Goal: Task Accomplishment & Management: Manage account settings

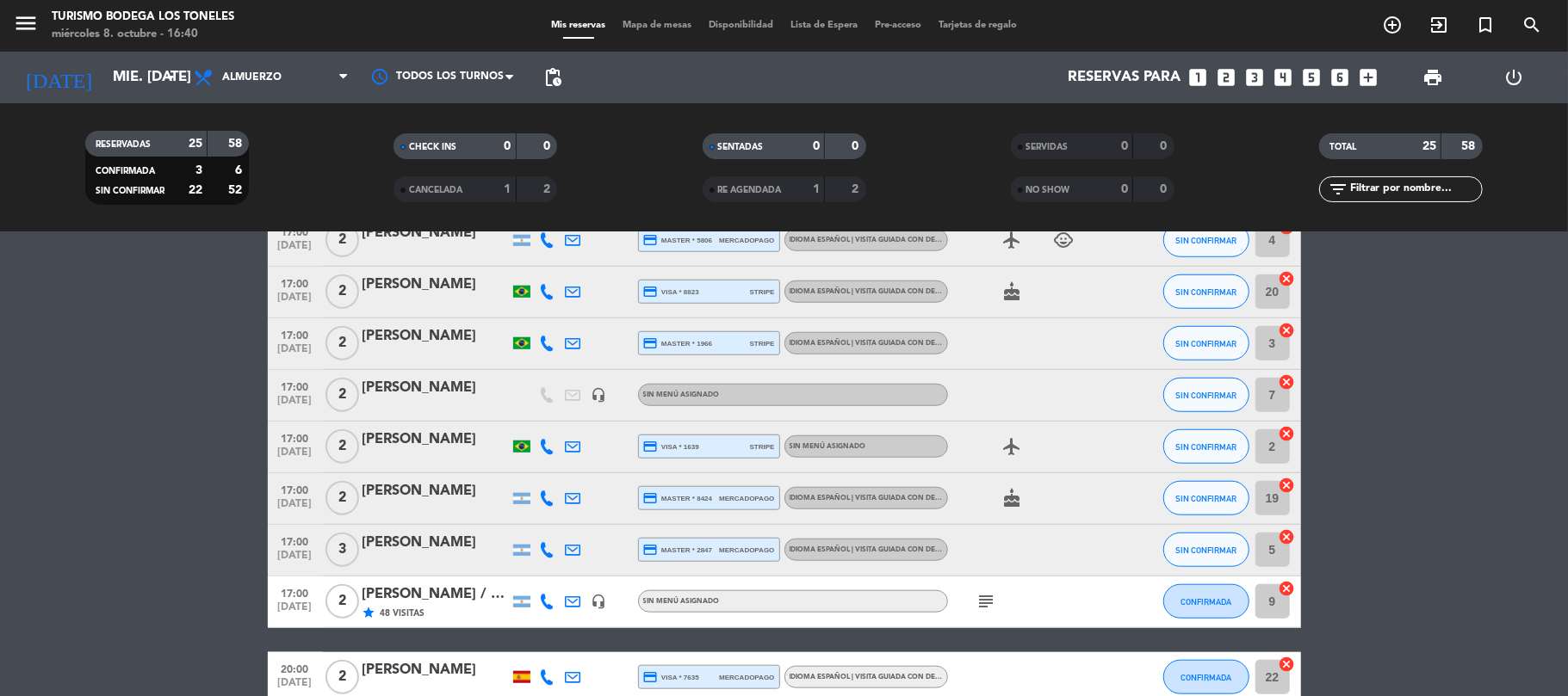
scroll to position [1136, 0]
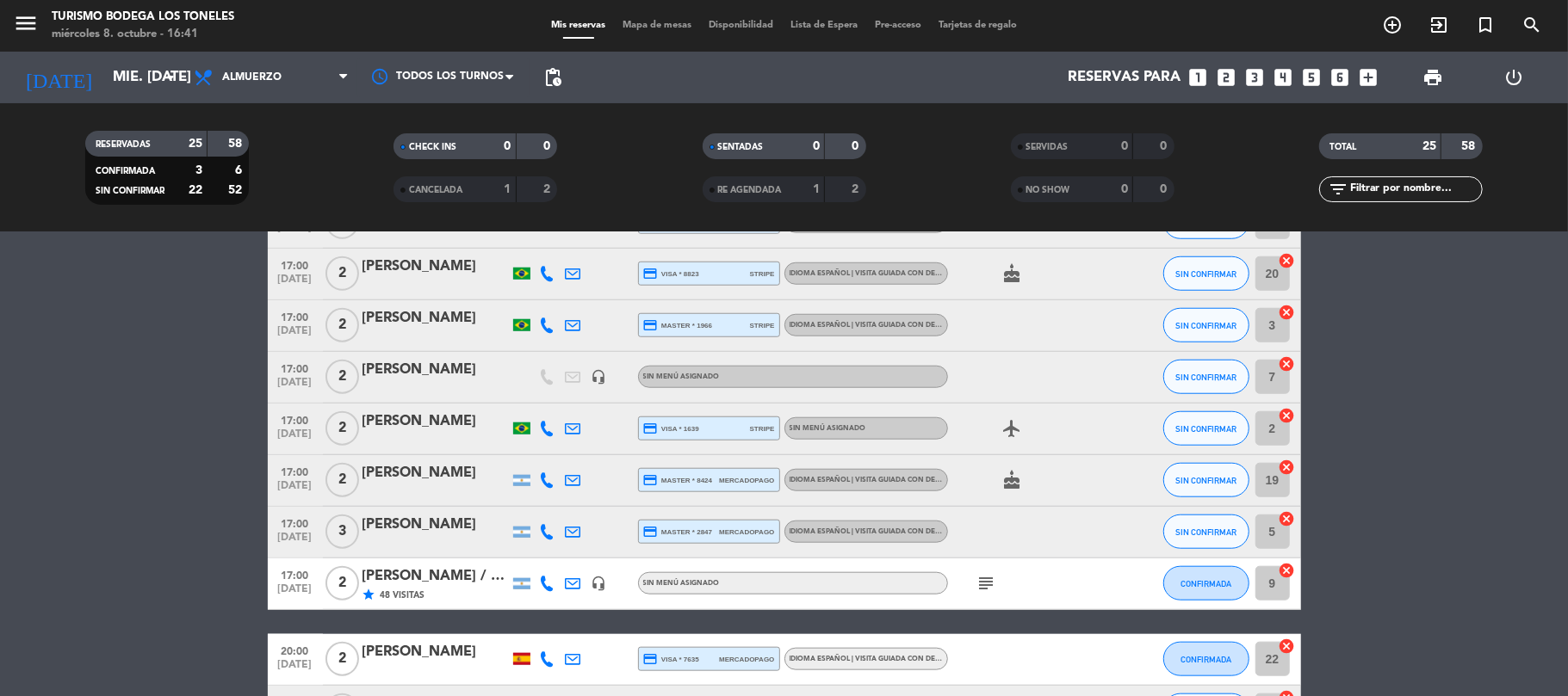
click at [982, 586] on icon "subject" at bounding box center [987, 584] width 21 height 21
click at [1444, 479] on bookings-row "17:00 [DATE] 1 [PERSON_NAME] credit_card visa * 7137 mercadopago Idioma Español…" at bounding box center [784, 493] width 1568 height 695
click at [1203, 430] on span "SIN CONFIRMAR" at bounding box center [1206, 429] width 61 height 10
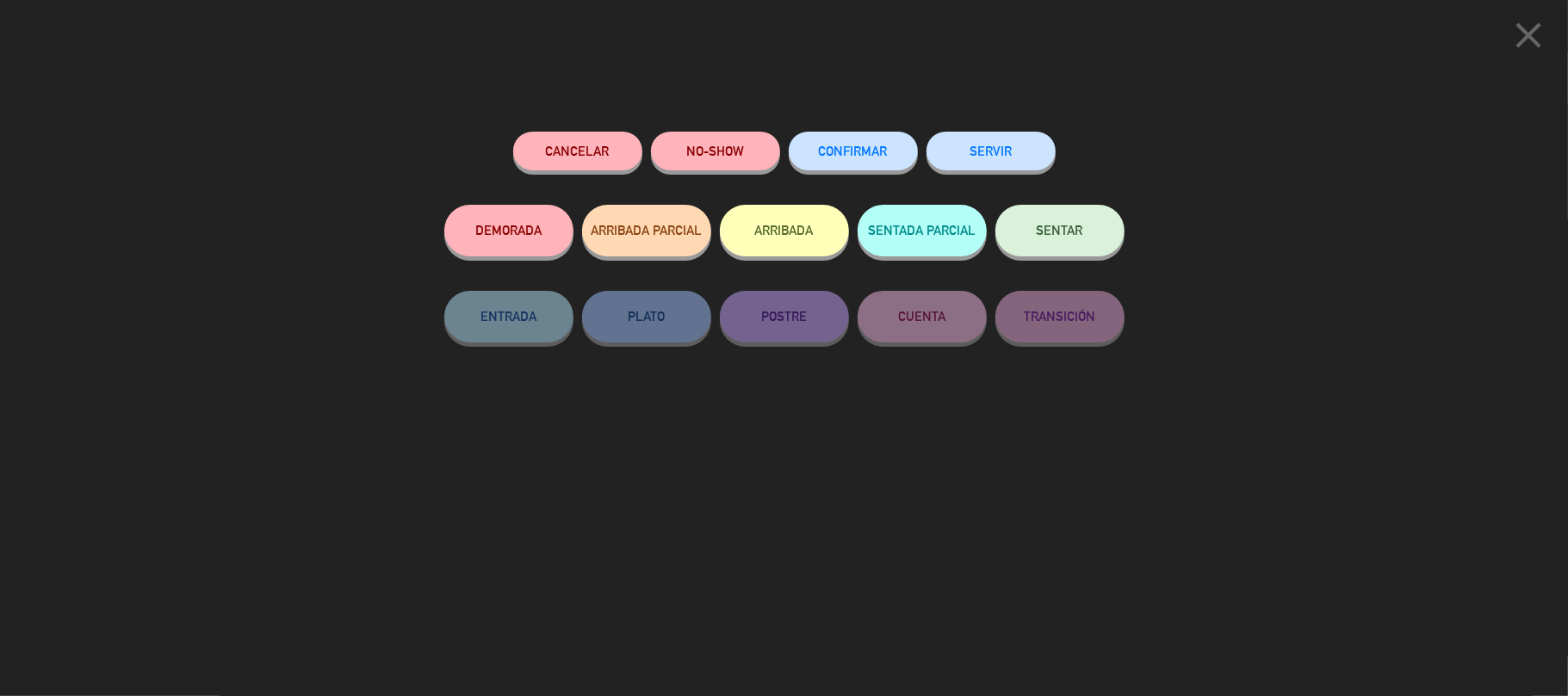
click at [799, 229] on button "ARRIBADA" at bounding box center [784, 231] width 129 height 52
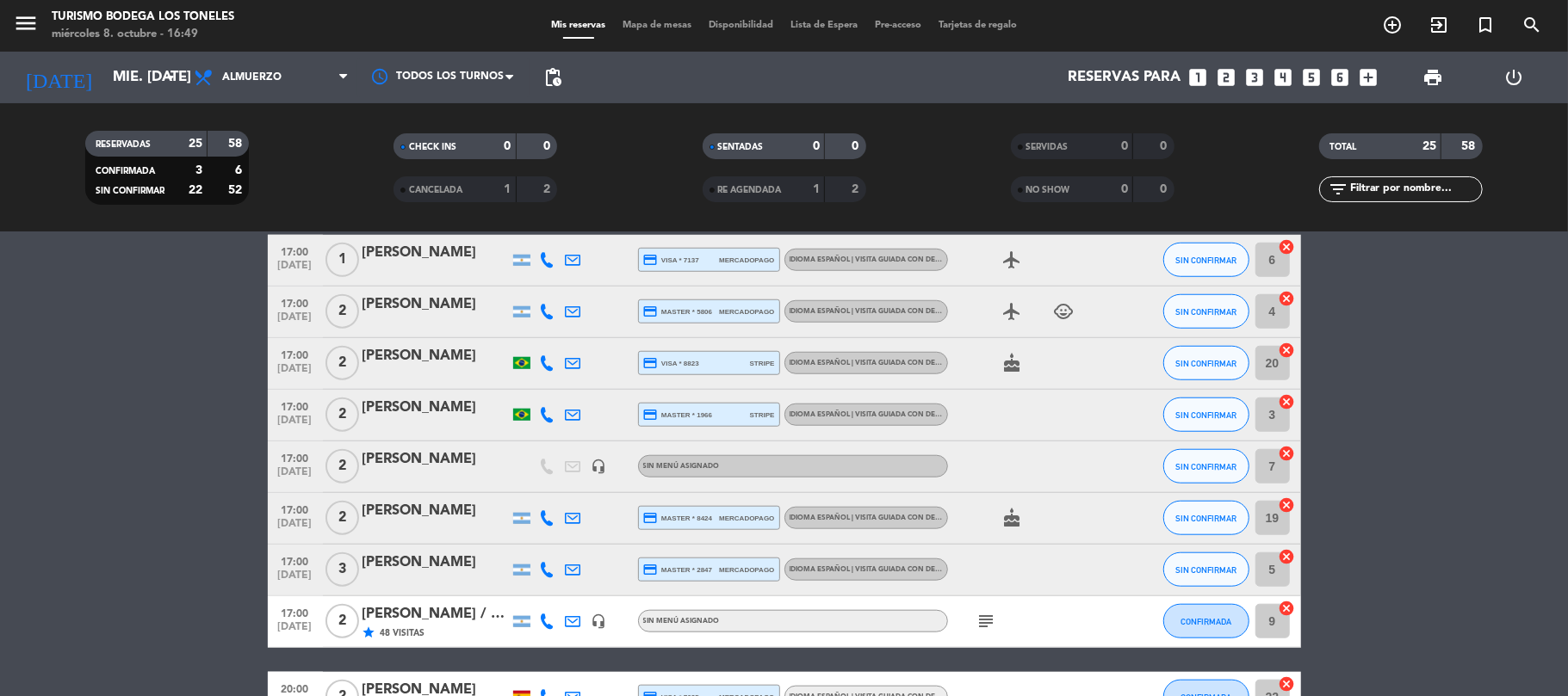
scroll to position [1098, 0]
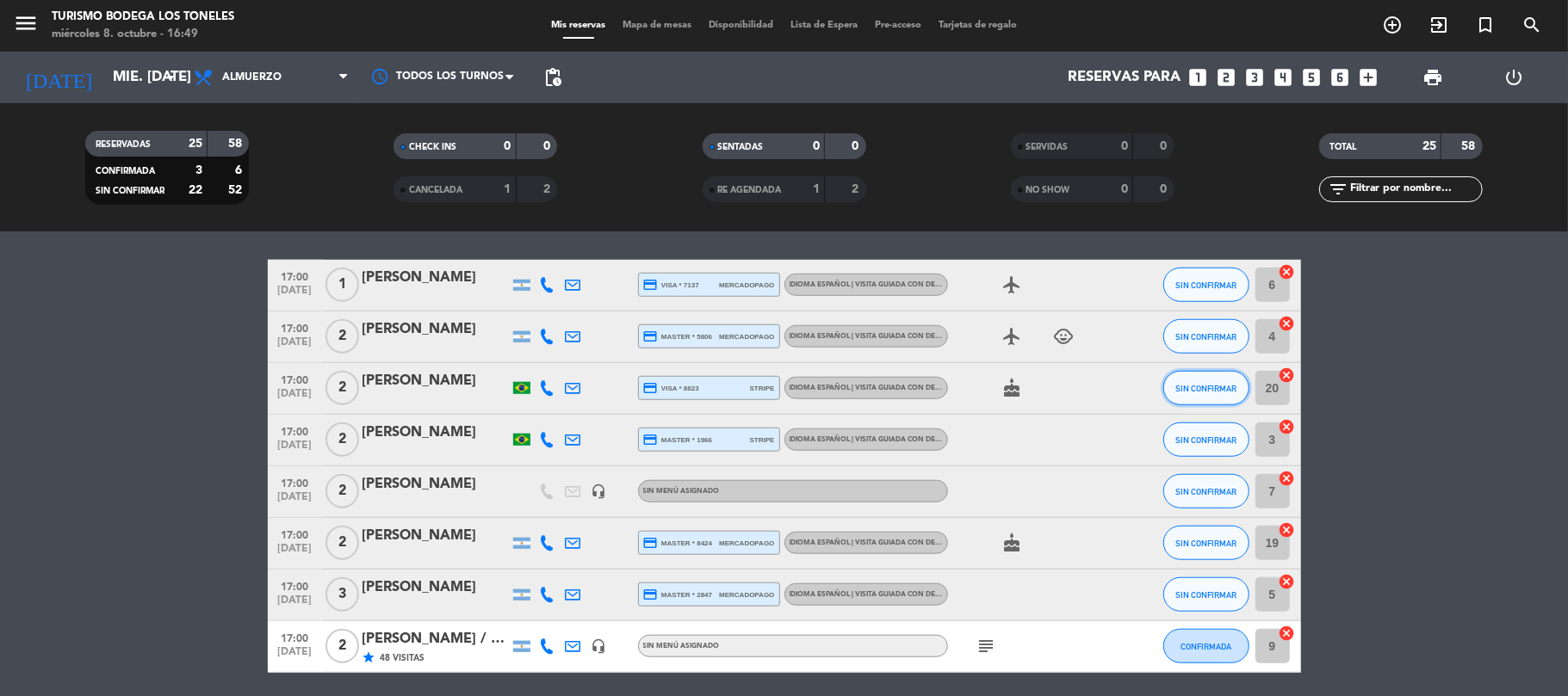
click at [1196, 387] on span "SIN CONFIRMAR" at bounding box center [1206, 389] width 61 height 10
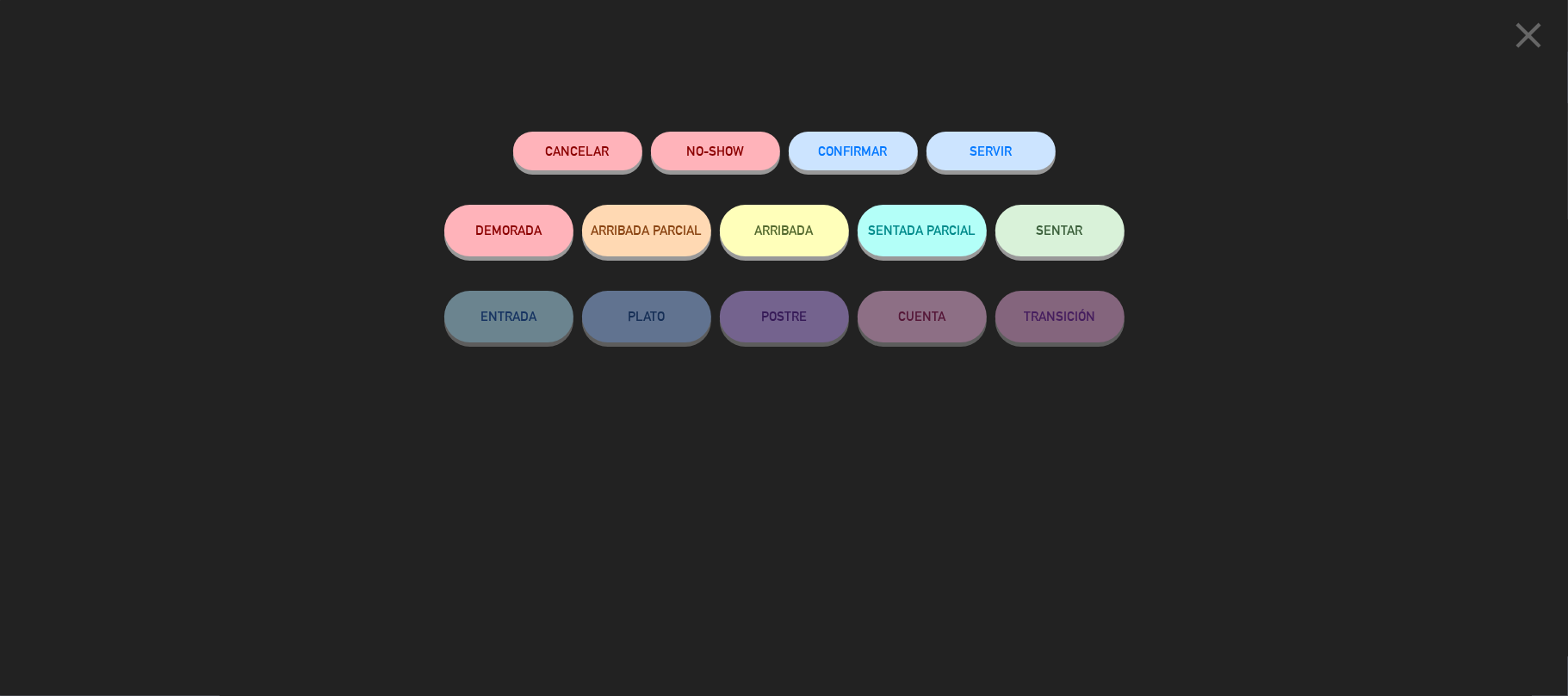
click at [786, 224] on button "ARRIBADA" at bounding box center [784, 231] width 129 height 52
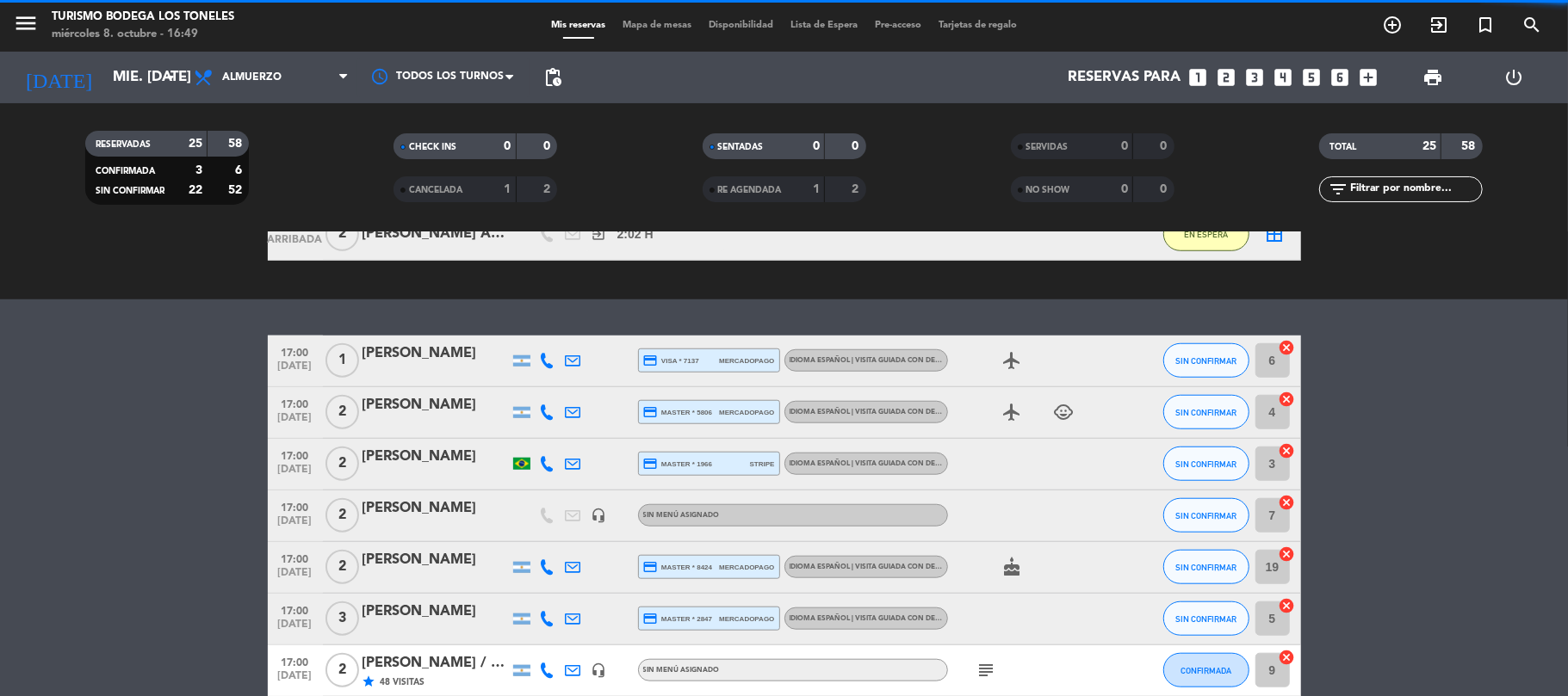
scroll to position [1174, 0]
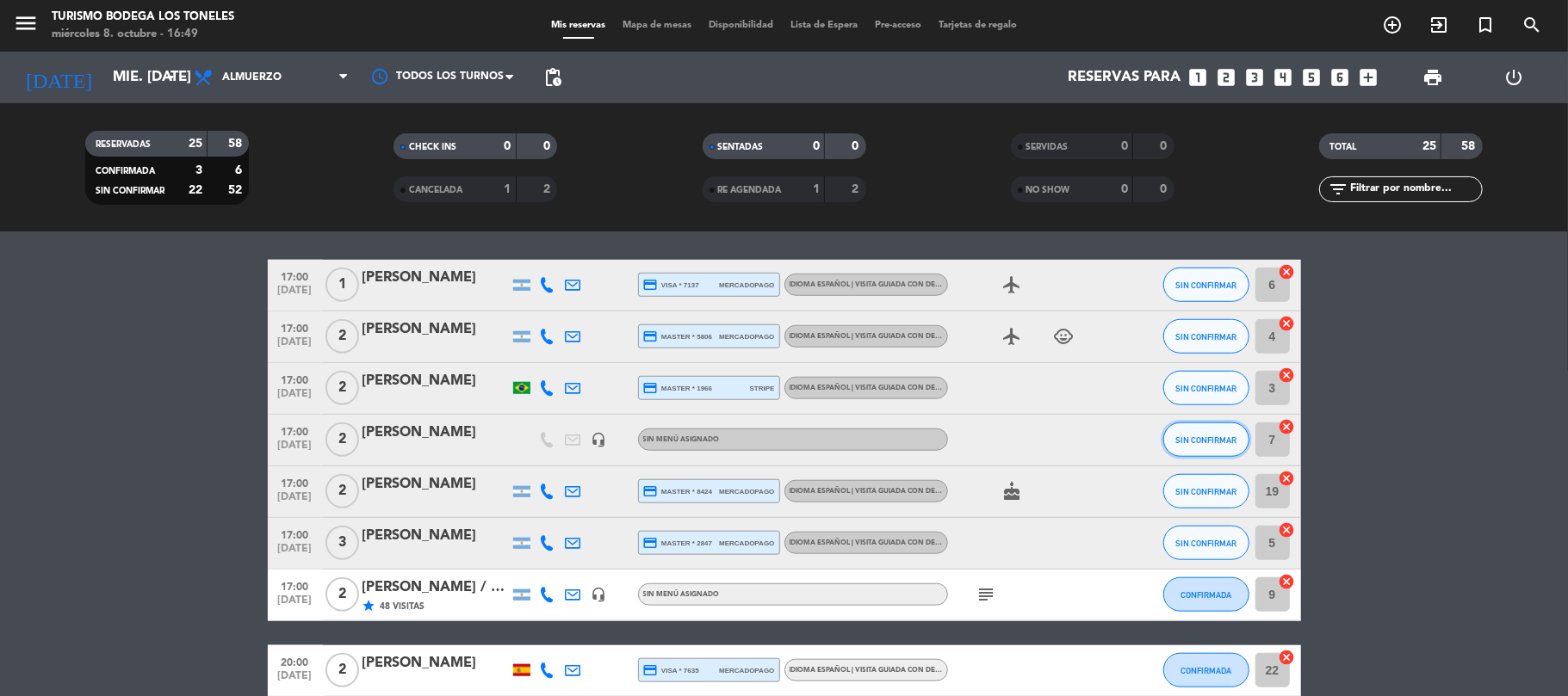
click at [1205, 438] on span "SIN CONFIRMAR" at bounding box center [1206, 440] width 61 height 10
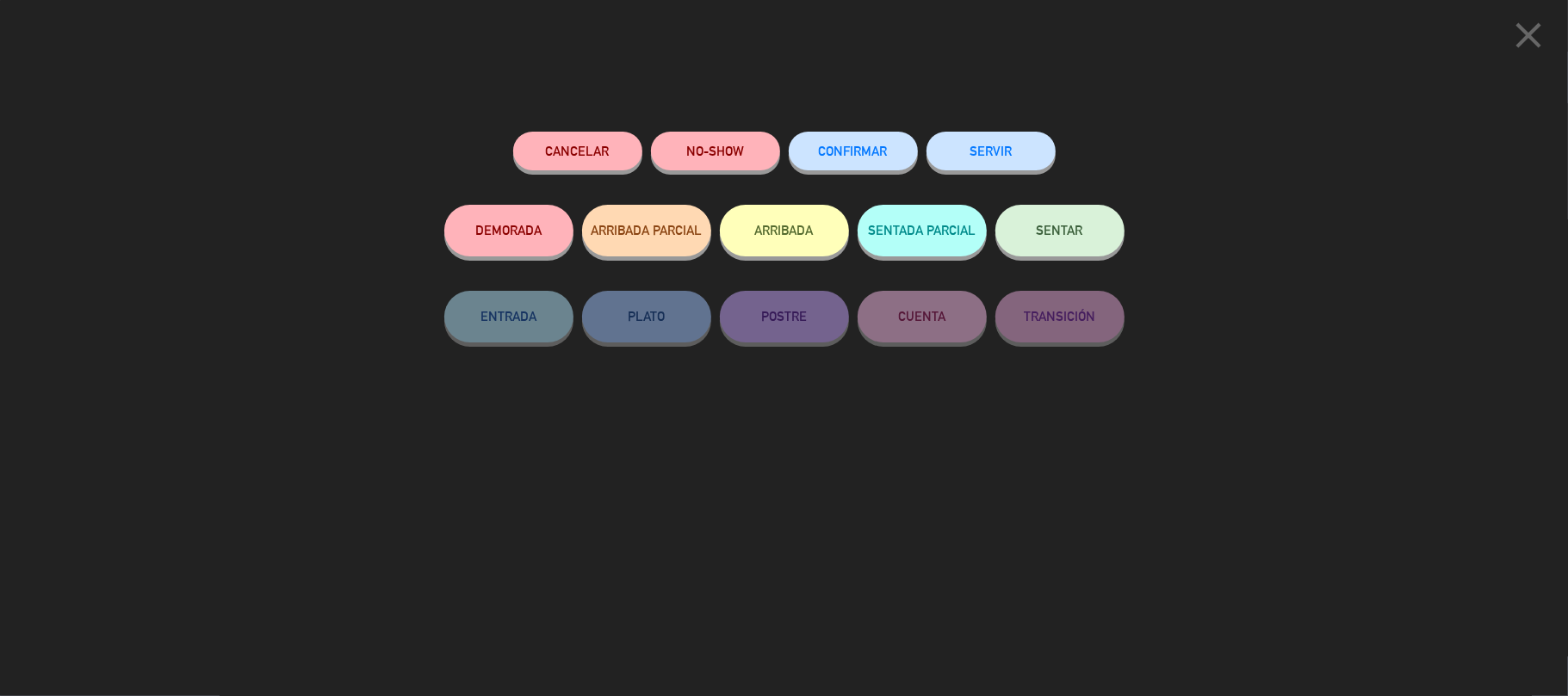
click at [797, 228] on button "ARRIBADA" at bounding box center [784, 231] width 129 height 52
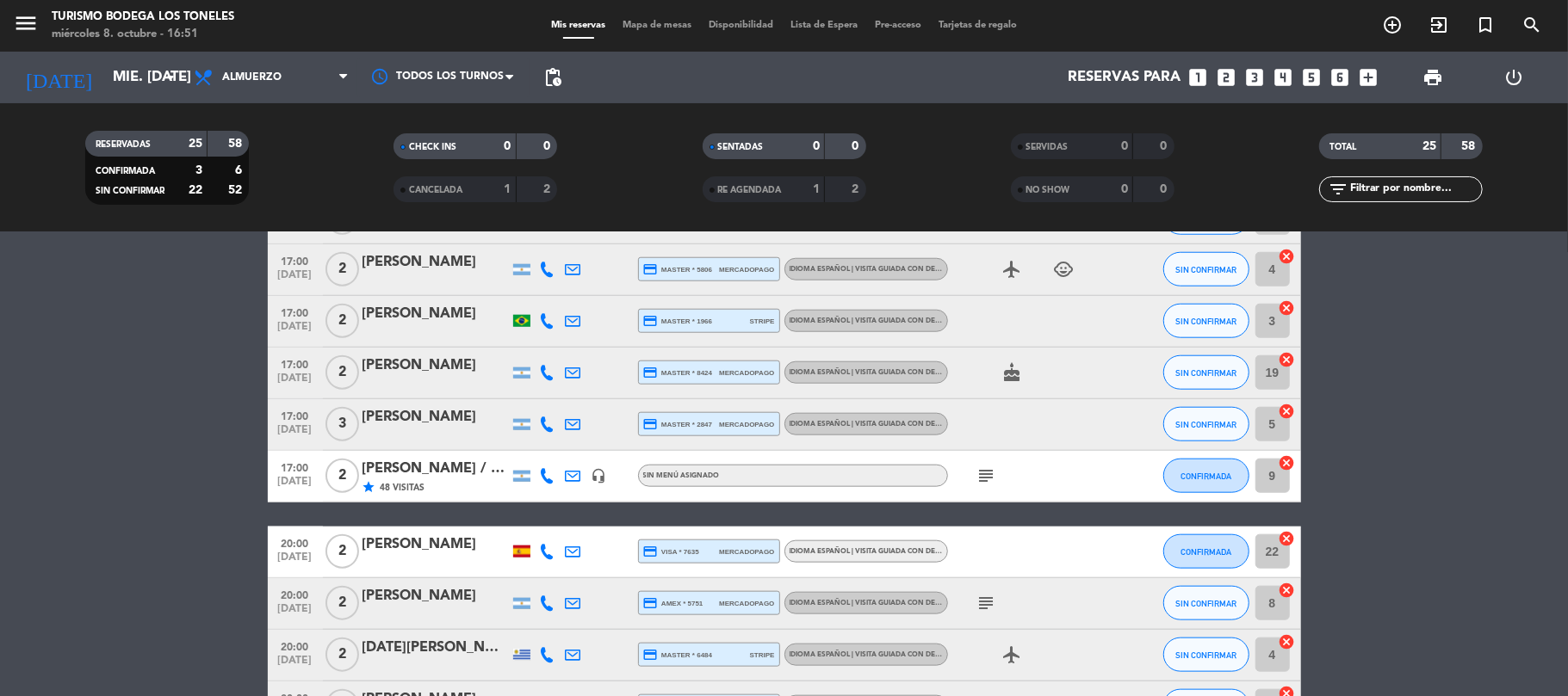
scroll to position [1185, 0]
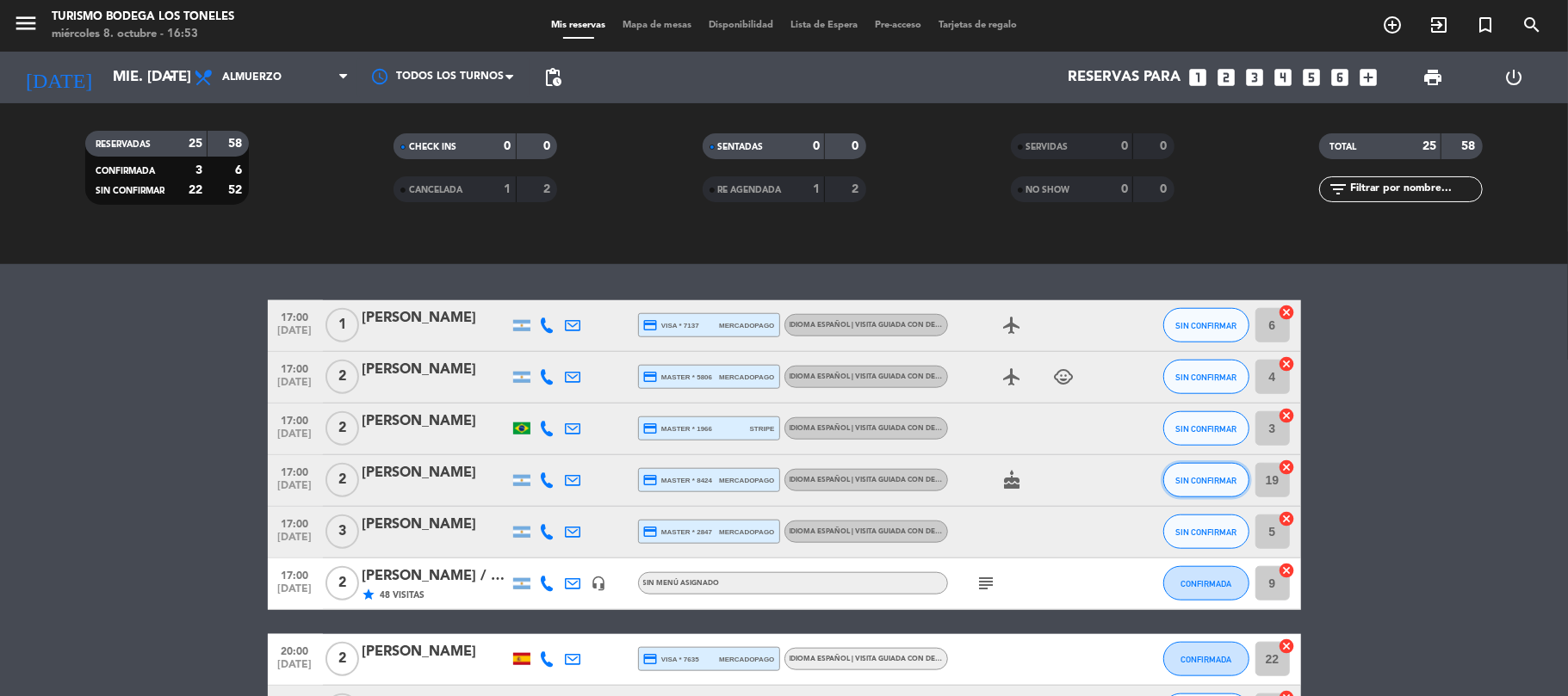
click at [1195, 476] on span "SIN CONFIRMAR" at bounding box center [1206, 481] width 61 height 10
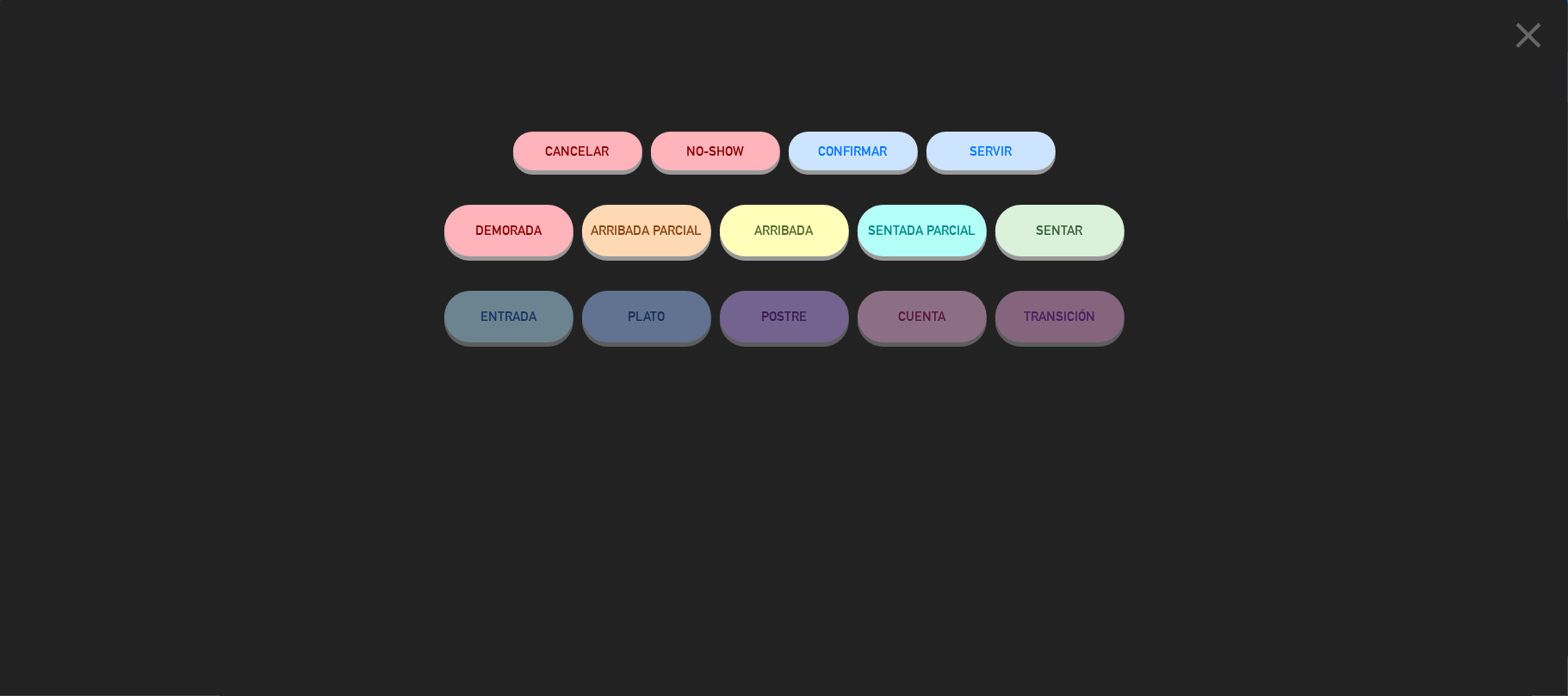
click at [785, 235] on button "ARRIBADA" at bounding box center [784, 231] width 129 height 52
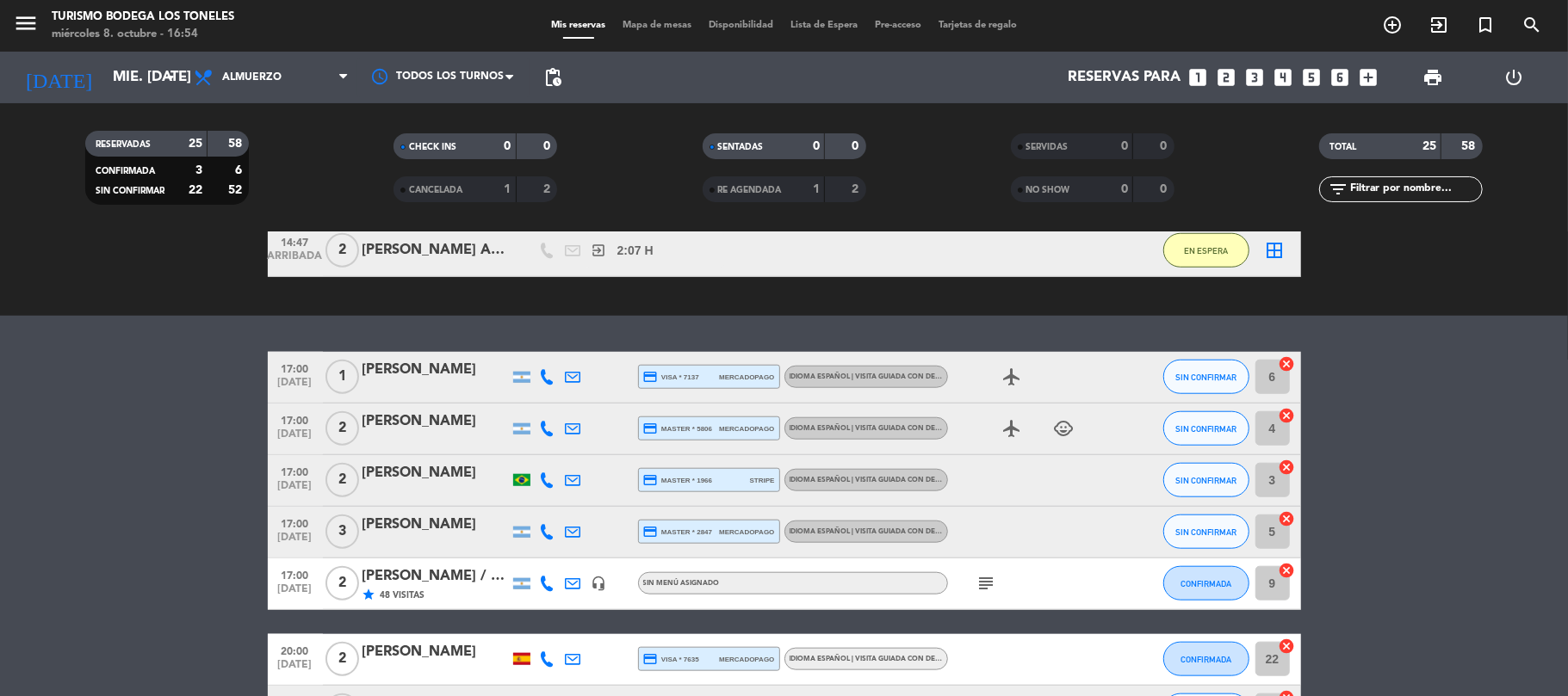
click at [480, 579] on div "[PERSON_NAME] / Winecamp" at bounding box center [435, 576] width 147 height 22
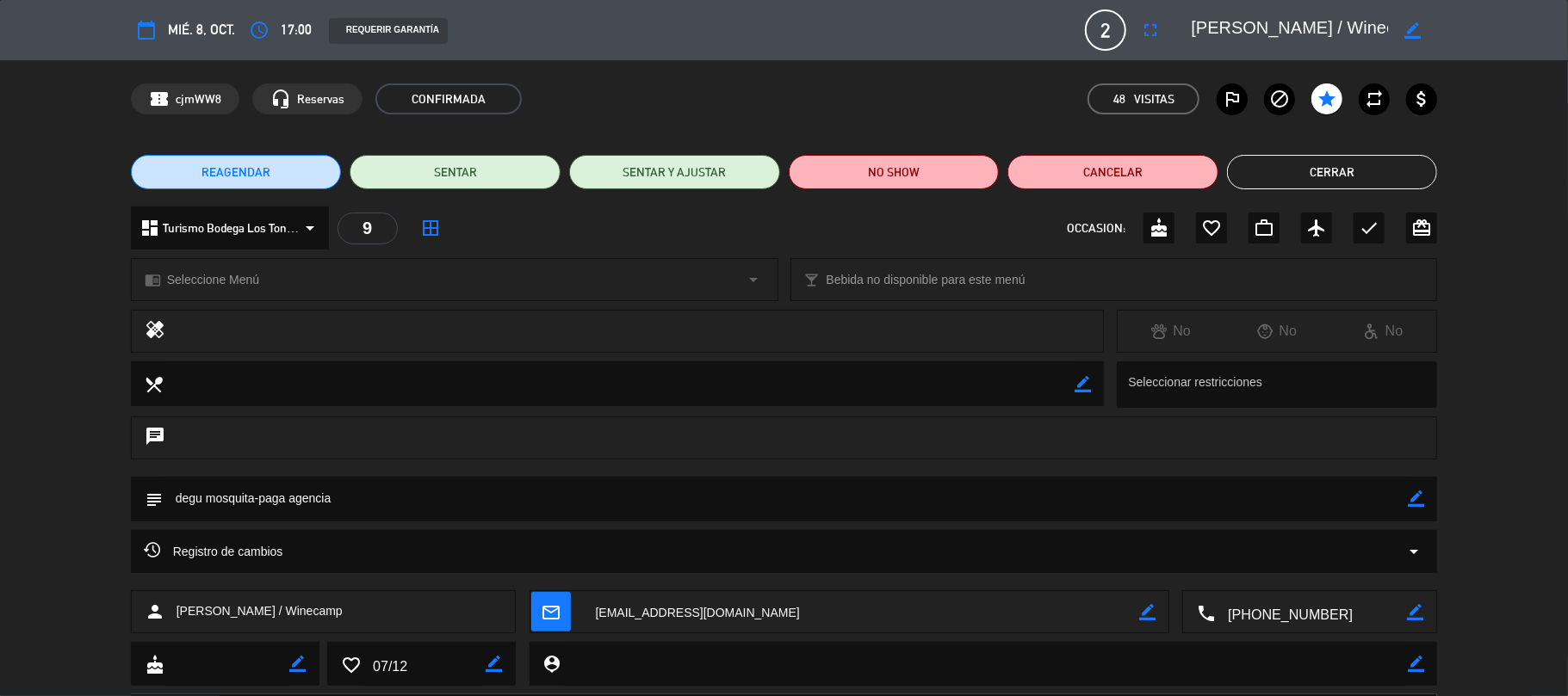
click at [1328, 168] on button "Cerrar" at bounding box center [1332, 172] width 211 height 34
